Goal: Navigation & Orientation: Find specific page/section

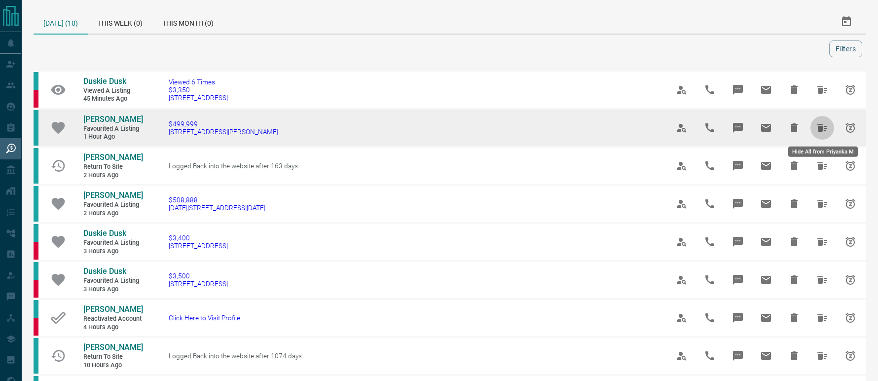
click at [822, 123] on icon "Hide All from Priyanka M" at bounding box center [823, 128] width 12 height 12
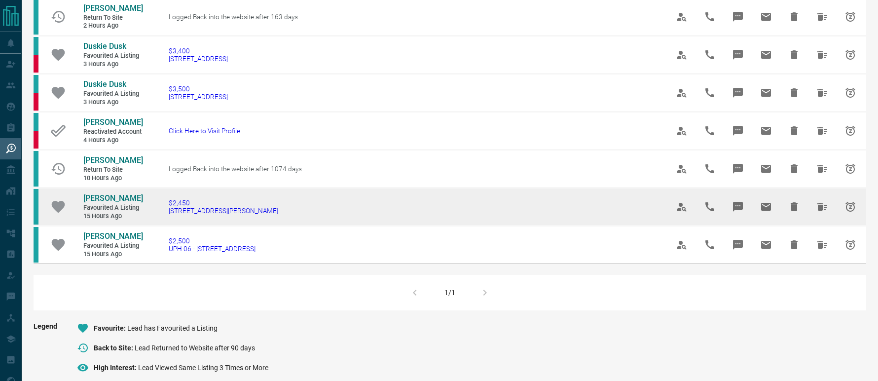
scroll to position [115, 0]
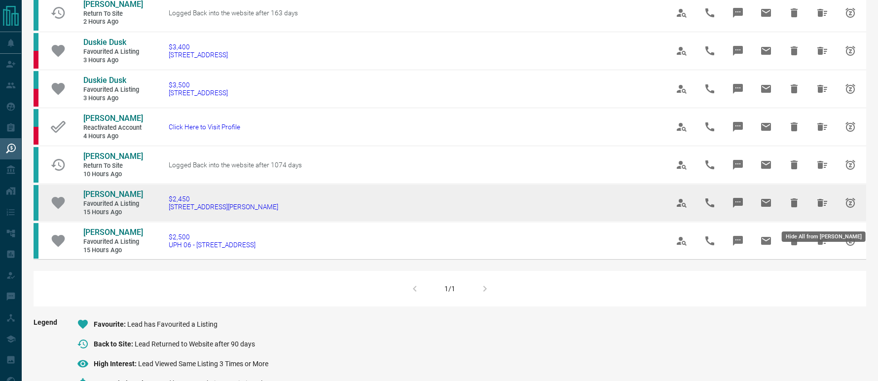
click at [821, 207] on icon "Hide All from Laura Rishworth" at bounding box center [823, 203] width 10 height 8
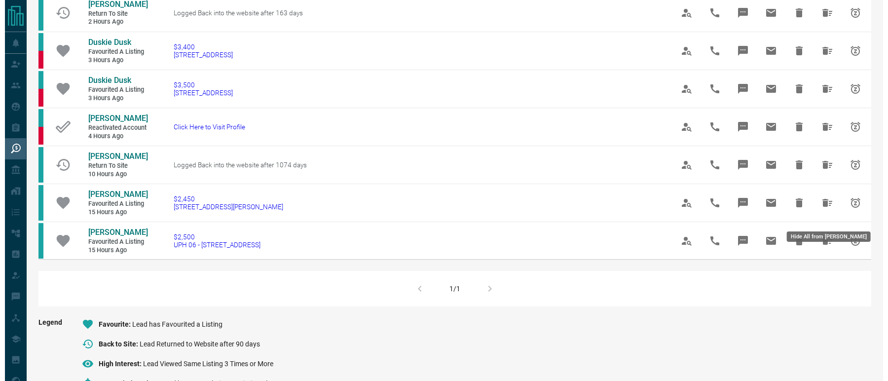
scroll to position [0, 0]
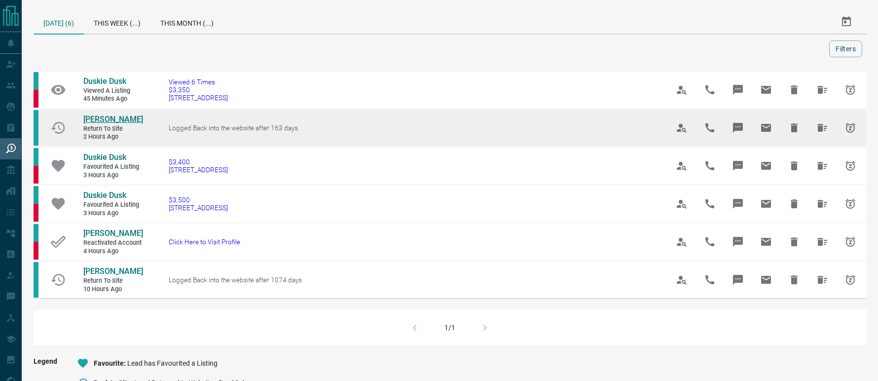
click at [86, 116] on span "[PERSON_NAME]" at bounding box center [113, 118] width 60 height 9
click at [813, 129] on button "Hide All from Ian Kallmeyer" at bounding box center [823, 128] width 24 height 24
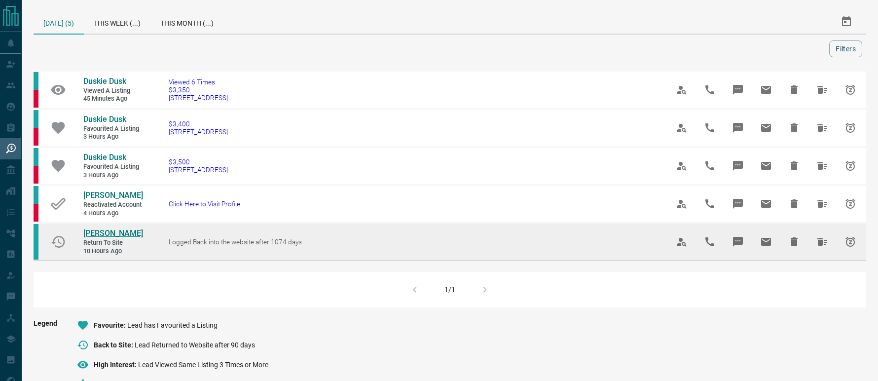
click at [102, 238] on span "[PERSON_NAME]" at bounding box center [113, 232] width 60 height 9
click at [823, 248] on icon "Hide All from Jordana Eke" at bounding box center [823, 242] width 12 height 12
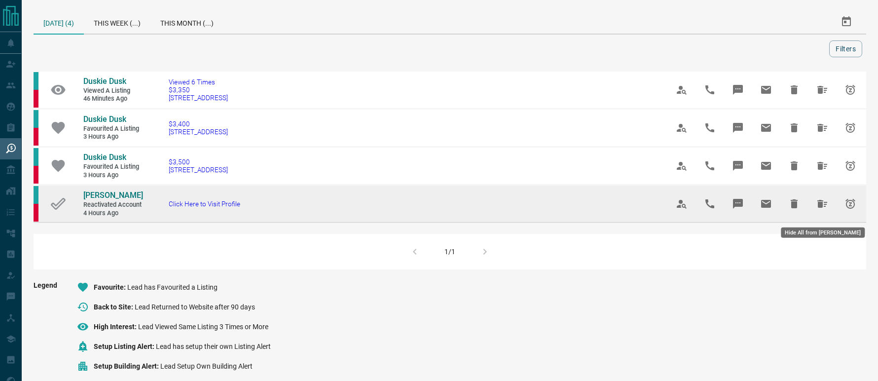
click at [819, 207] on icon "Hide All from Jessica Colatorti" at bounding box center [823, 204] width 10 height 8
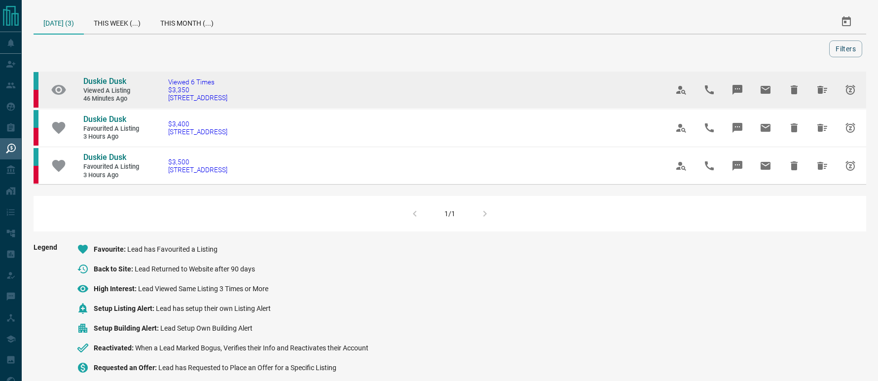
drag, startPoint x: 247, startPoint y: 106, endPoint x: 167, endPoint y: 105, distance: 79.9
click at [167, 105] on td "Viewed 6 Times $3,350 302 - [STREET_ADDRESS]" at bounding box center [403, 90] width 500 height 38
copy span "[STREET_ADDRESS]"
click at [104, 83] on span "Duskie Dusk" at bounding box center [104, 80] width 43 height 9
click at [823, 90] on icon "Hide All from Duskie Dusk" at bounding box center [823, 90] width 12 height 12
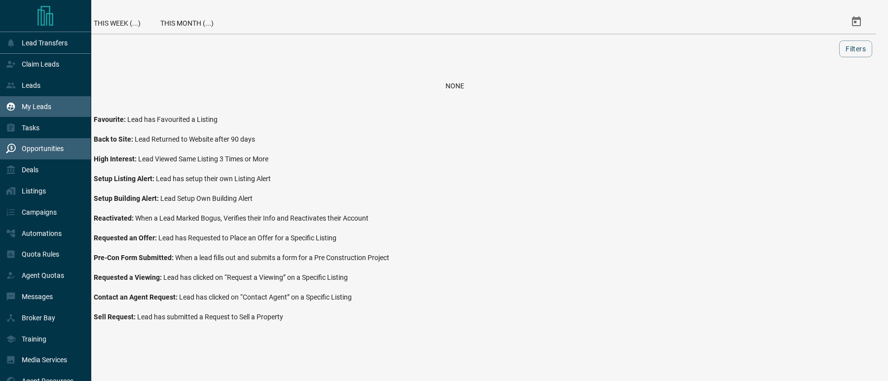
click at [31, 103] on div "My Leads" at bounding box center [28, 107] width 45 height 16
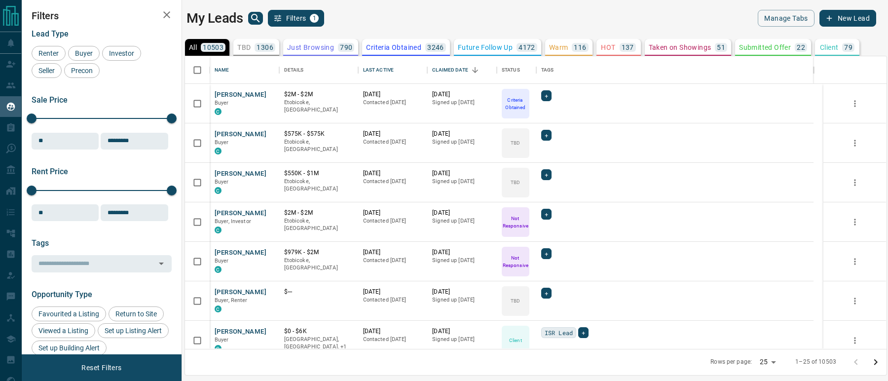
scroll to position [282, 691]
click at [253, 17] on icon "search button" at bounding box center [256, 18] width 12 height 12
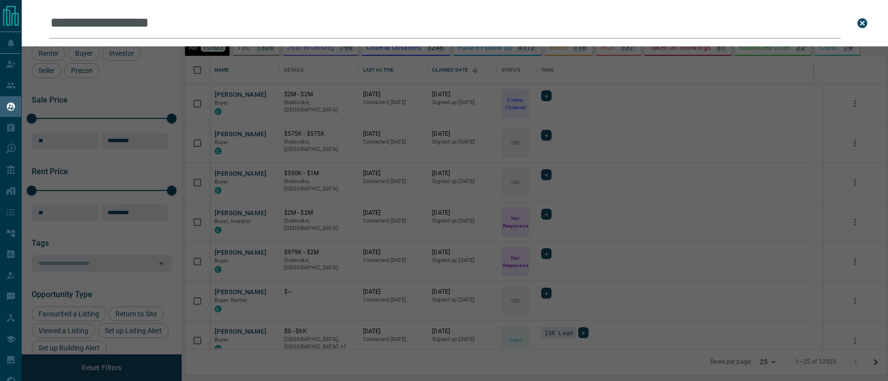
type input "**********"
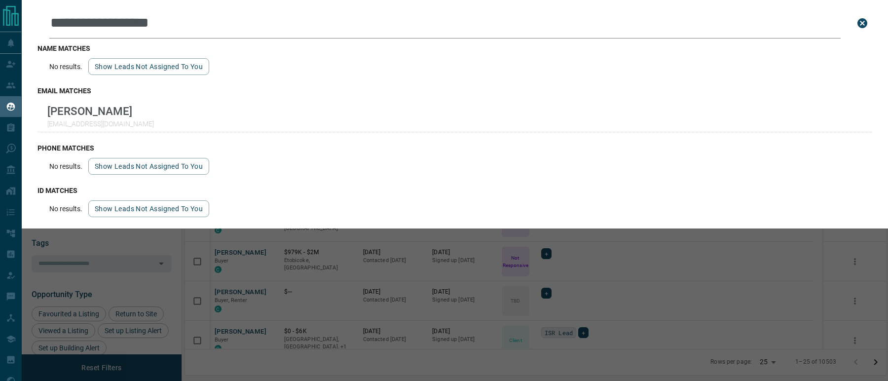
click at [857, 24] on icon "close search bar" at bounding box center [863, 23] width 12 height 12
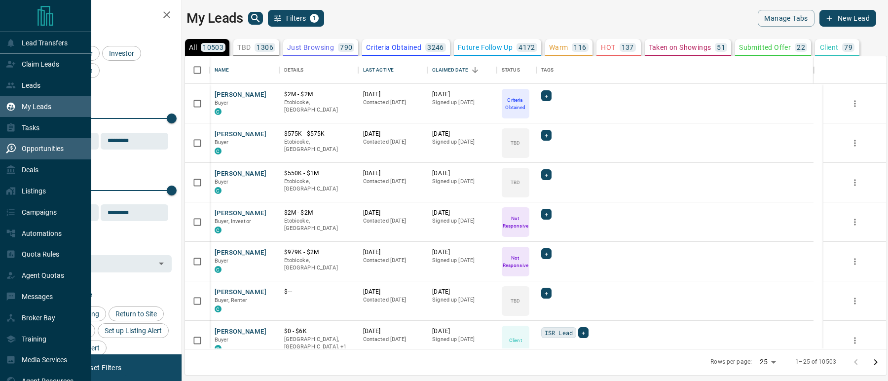
click at [56, 157] on div "Opportunities" at bounding box center [35, 149] width 58 height 16
